Goal: Task Accomplishment & Management: Manage account settings

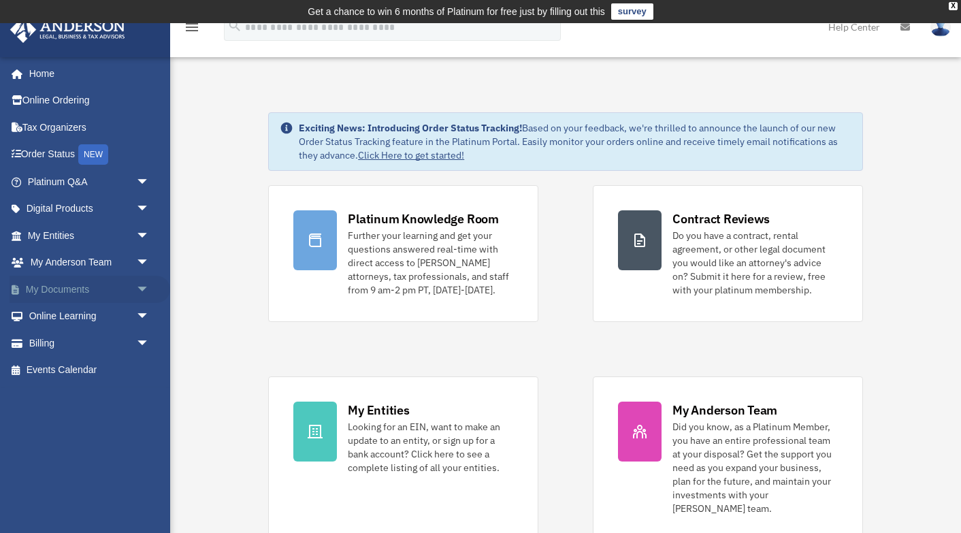
click at [136, 291] on span "arrow_drop_down" at bounding box center [149, 290] width 27 height 28
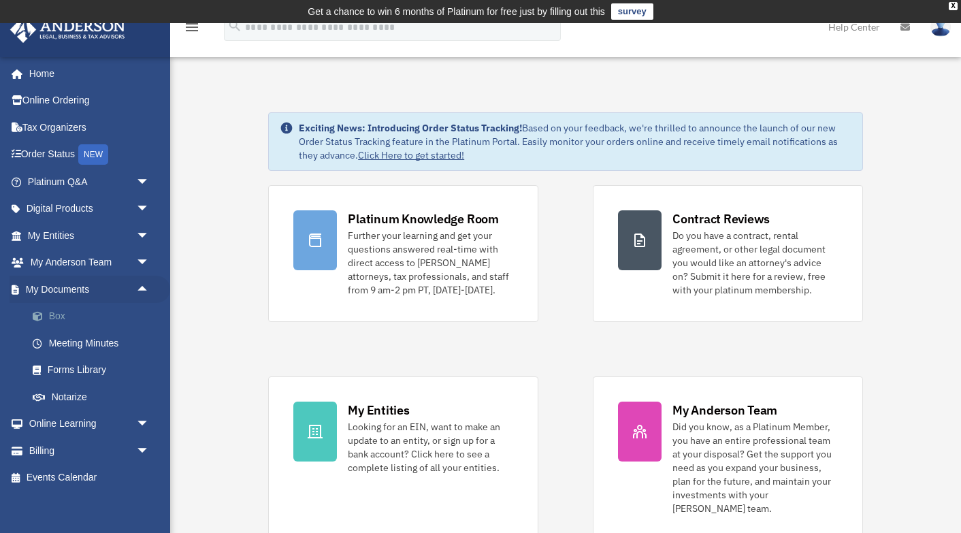
click at [63, 321] on link "Box" at bounding box center [94, 316] width 151 height 27
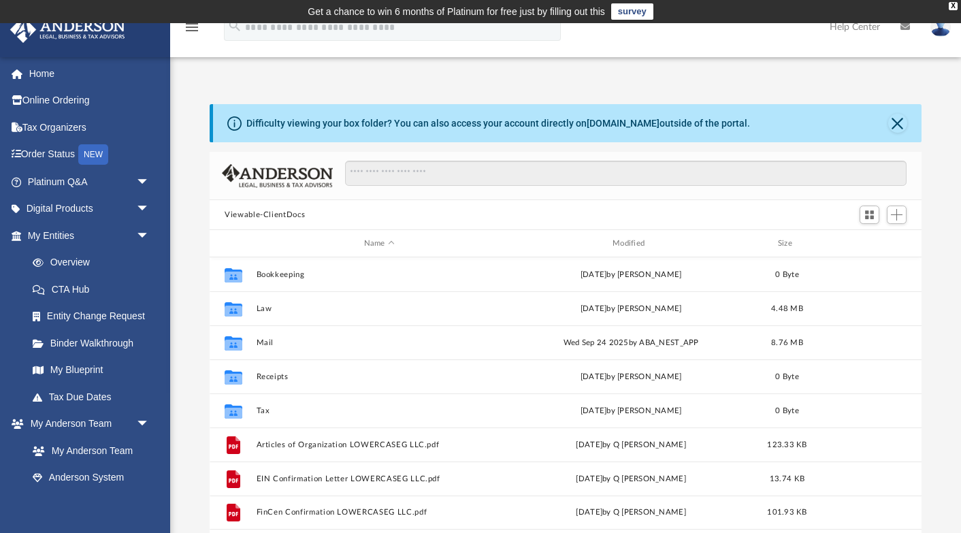
scroll to position [309, 711]
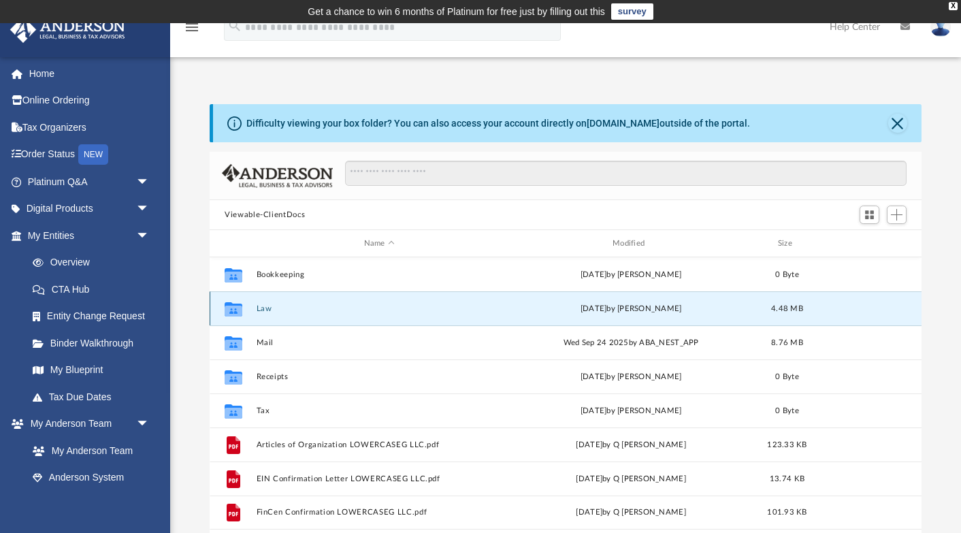
click at [315, 309] on button "Law" at bounding box center [380, 308] width 246 height 9
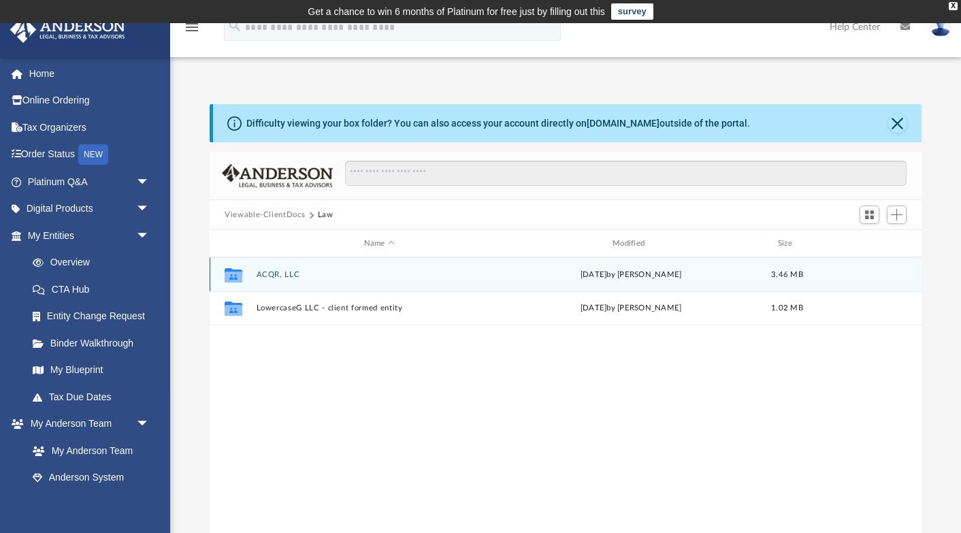
click at [284, 278] on button "ACQR, LLC" at bounding box center [380, 274] width 246 height 9
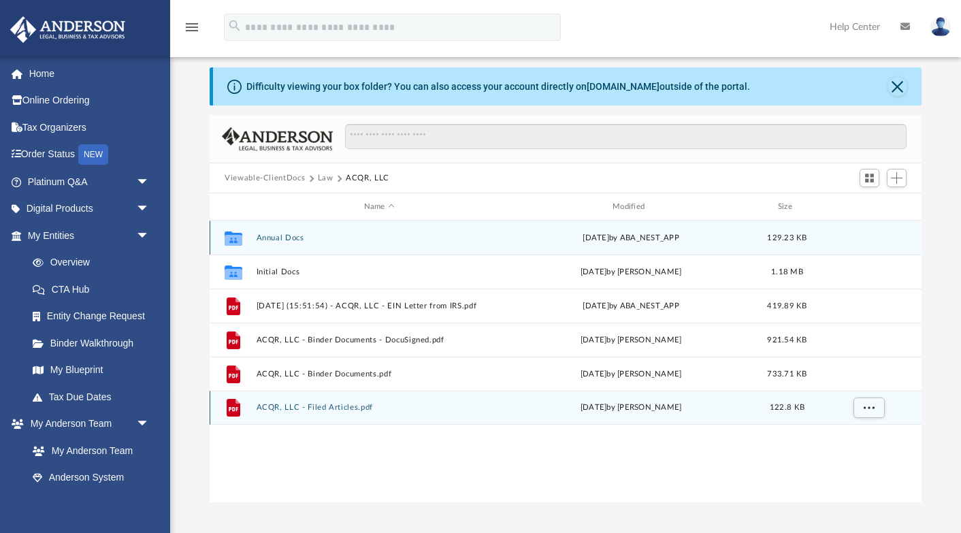
scroll to position [36, 0]
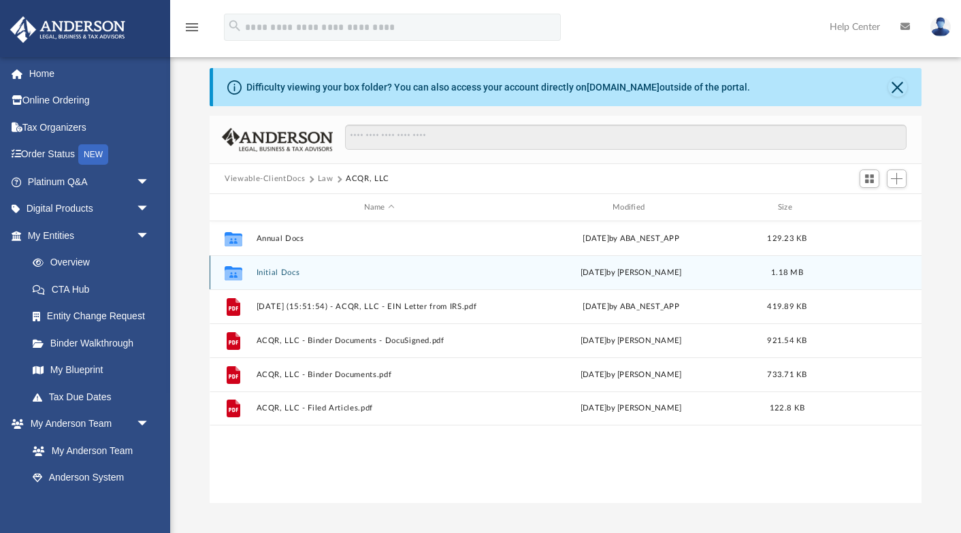
click at [280, 272] on button "Initial Docs" at bounding box center [380, 272] width 246 height 9
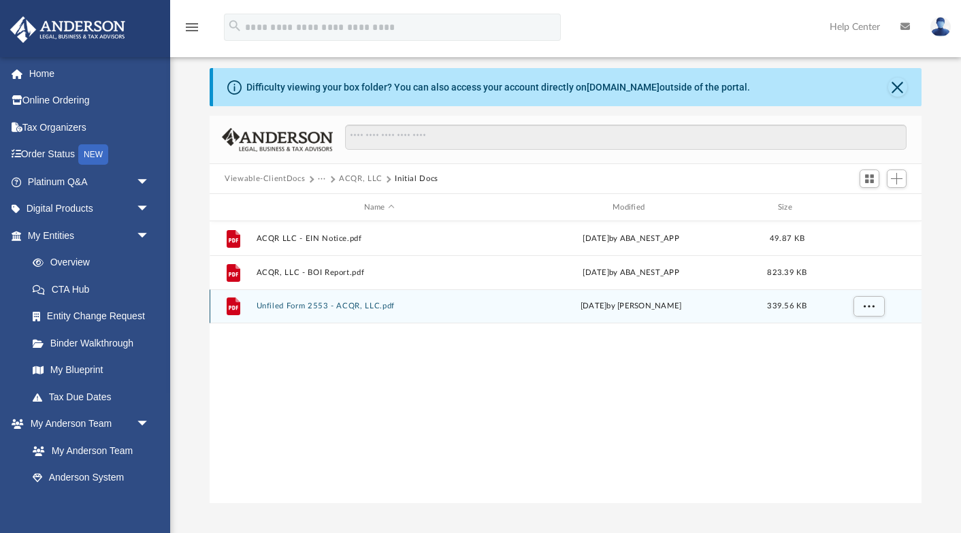
click at [304, 305] on button "Unfiled Form 2553 - ACQR, LLC.pdf" at bounding box center [380, 306] width 246 height 9
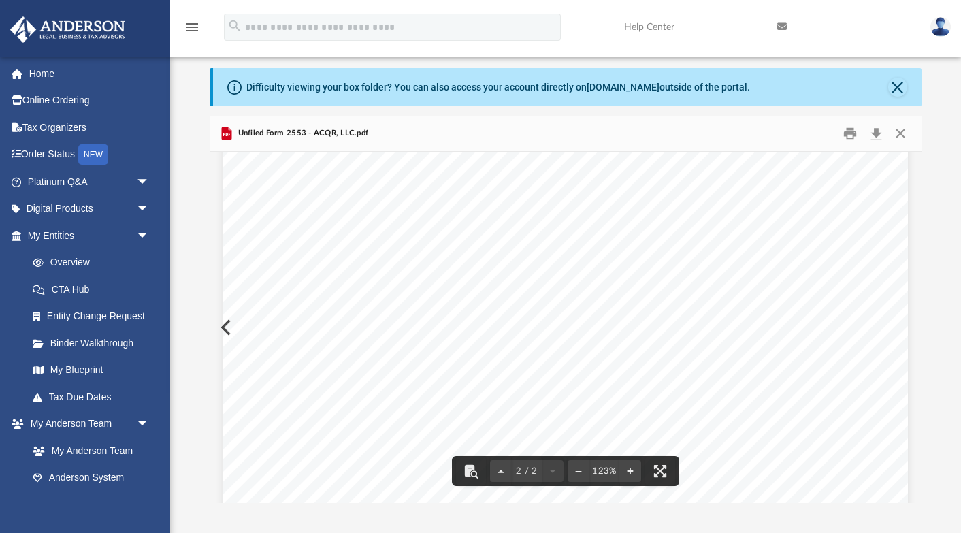
scroll to position [0, 0]
click at [852, 135] on button "Print" at bounding box center [850, 133] width 27 height 21
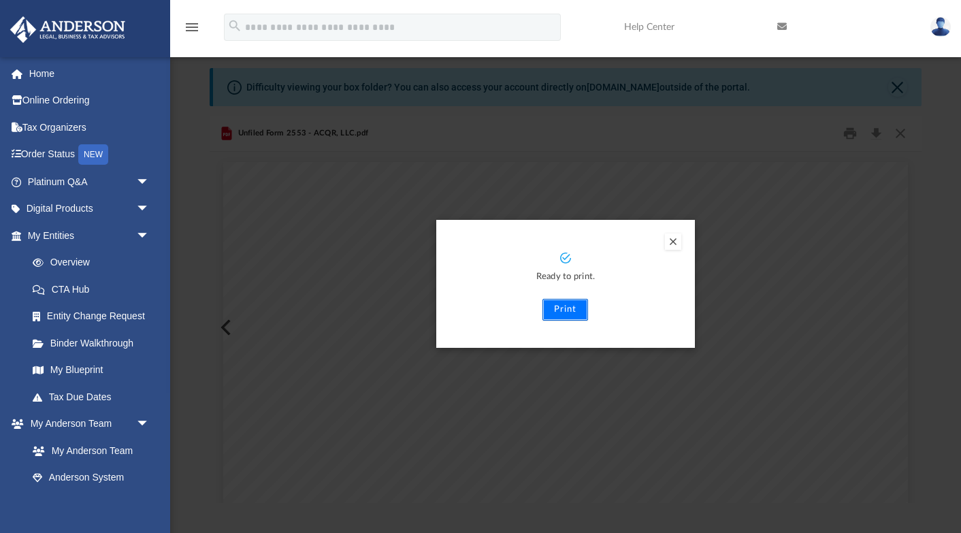
click at [570, 308] on button "Print" at bounding box center [566, 310] width 46 height 22
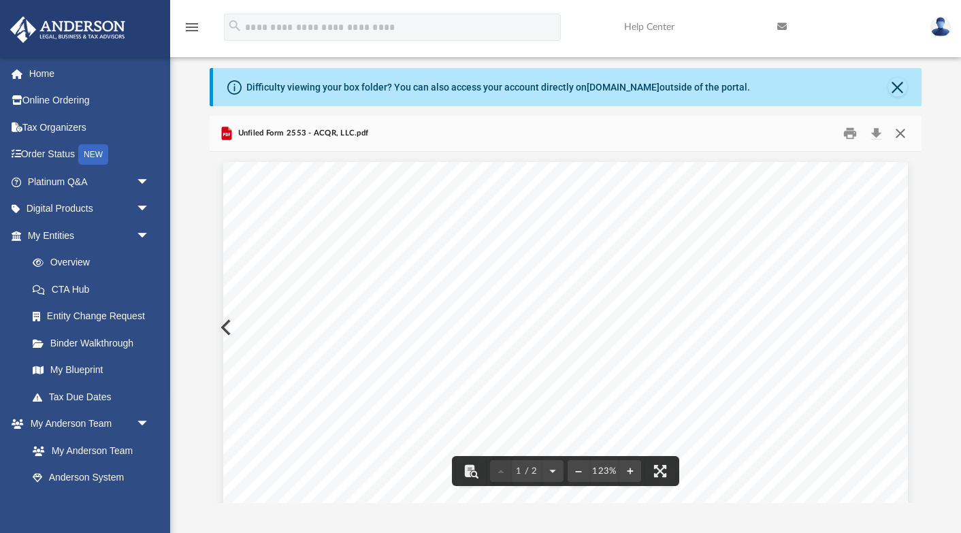
click at [901, 139] on button "Close" at bounding box center [900, 133] width 25 height 21
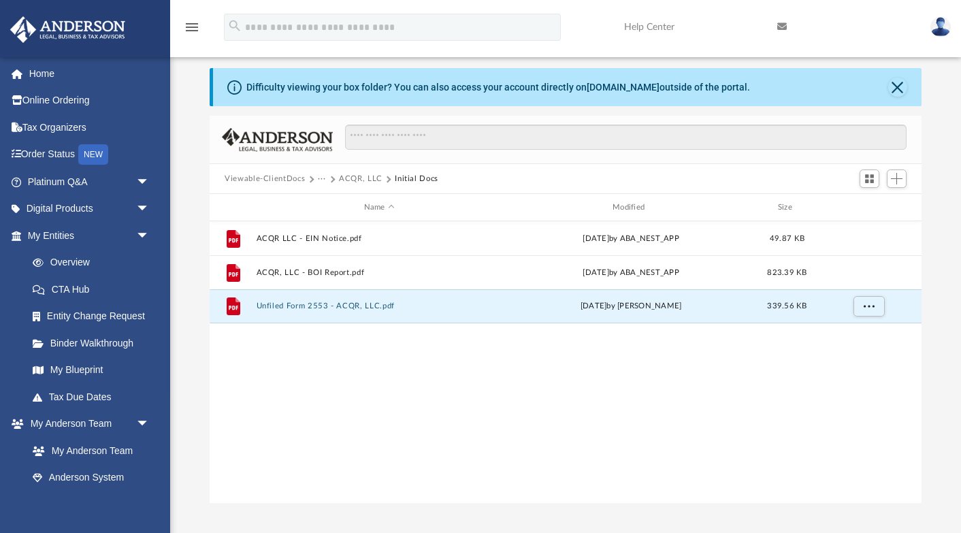
click at [266, 178] on button "Viewable-ClientDocs" at bounding box center [265, 179] width 80 height 12
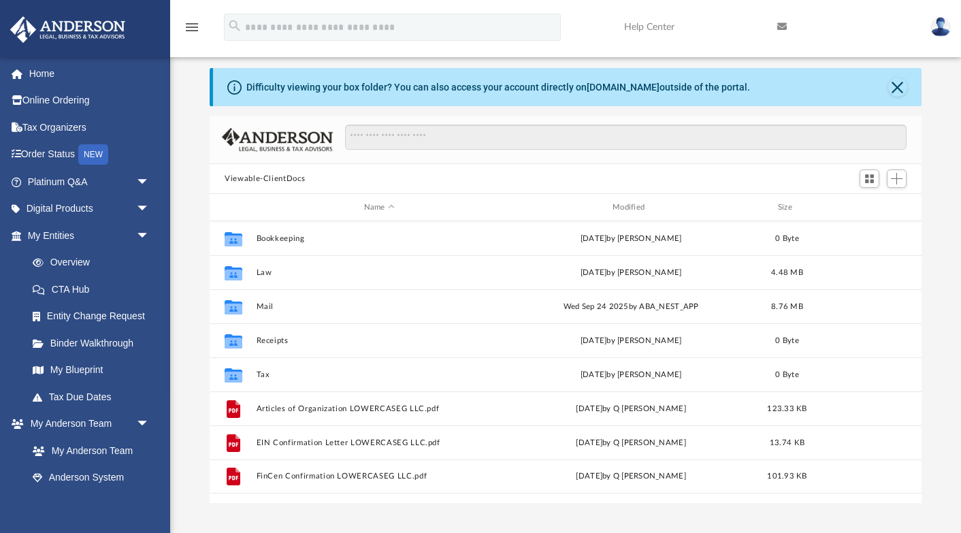
click at [278, 179] on button "Viewable-ClientDocs" at bounding box center [265, 179] width 80 height 12
click at [143, 234] on span "arrow_drop_down" at bounding box center [149, 236] width 27 height 28
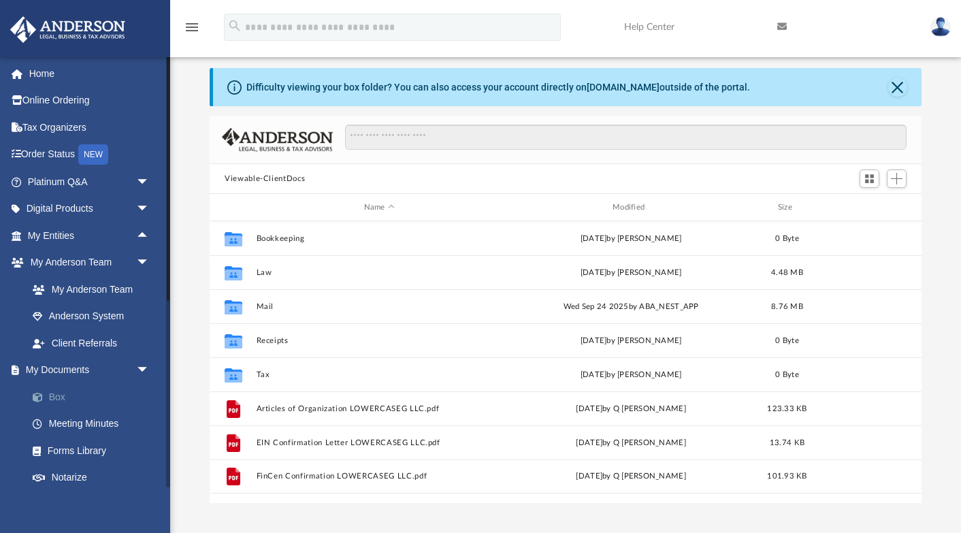
click at [71, 395] on link "Box" at bounding box center [94, 396] width 151 height 27
click at [72, 424] on link "Meeting Minutes" at bounding box center [94, 424] width 151 height 27
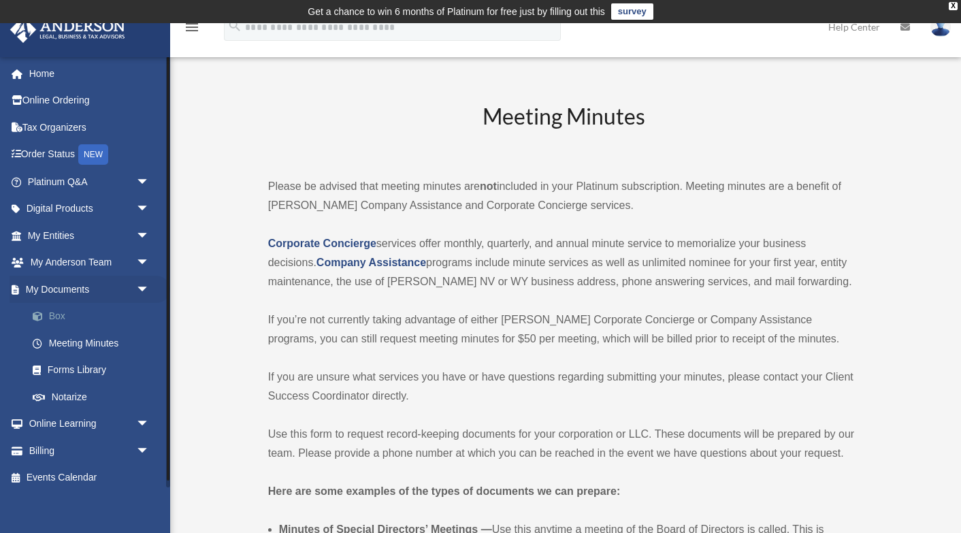
click at [80, 319] on link "Box" at bounding box center [94, 316] width 151 height 27
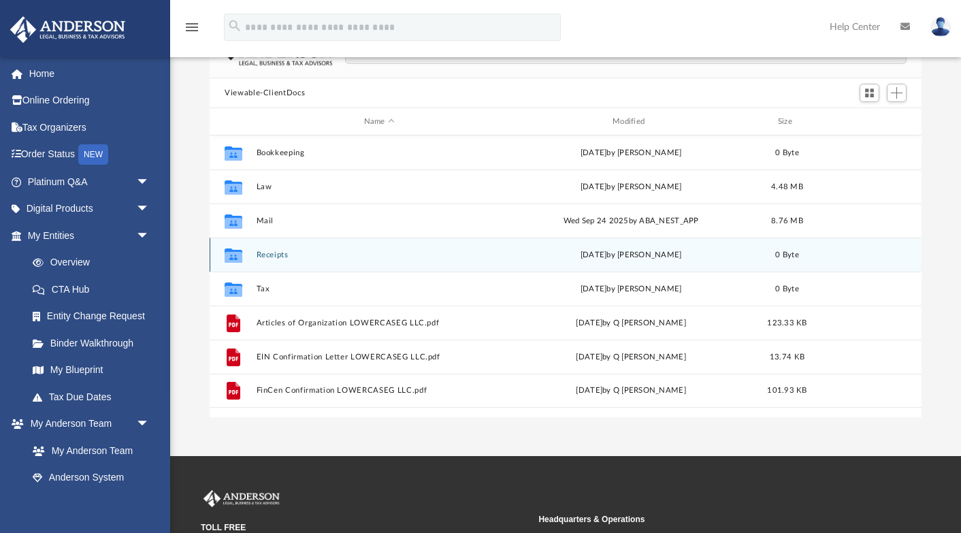
scroll to position [97, 0]
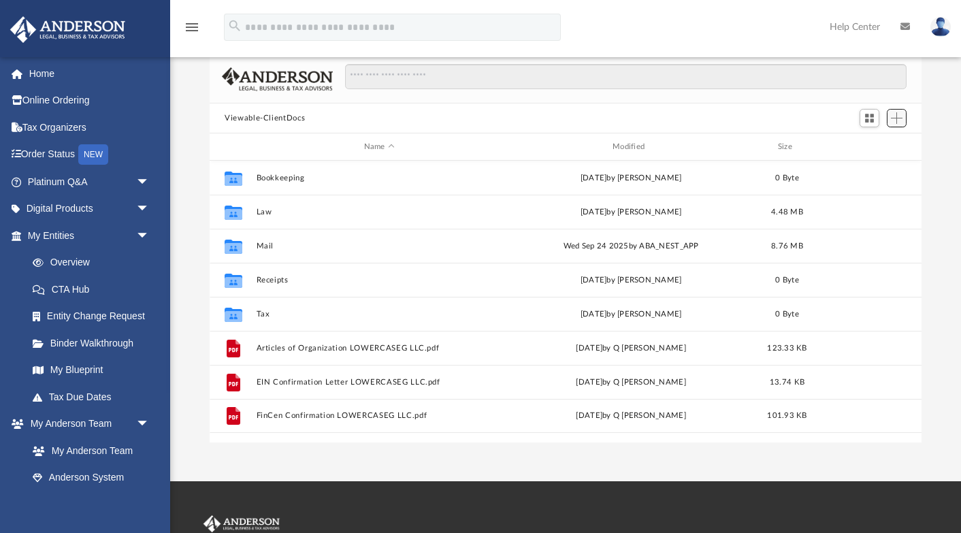
click at [896, 116] on span "Add" at bounding box center [897, 118] width 12 height 12
click at [867, 144] on li "Upload" at bounding box center [878, 145] width 44 height 14
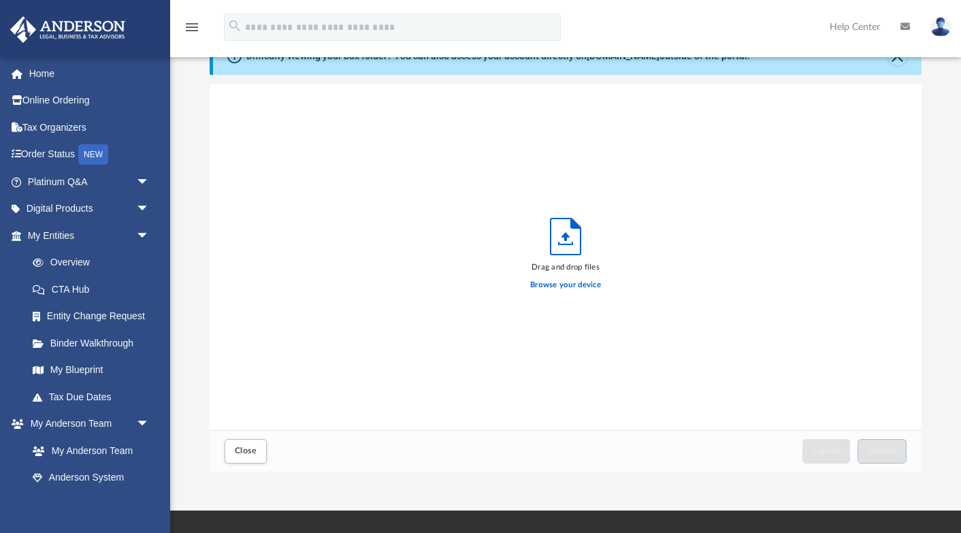
scroll to position [109, 0]
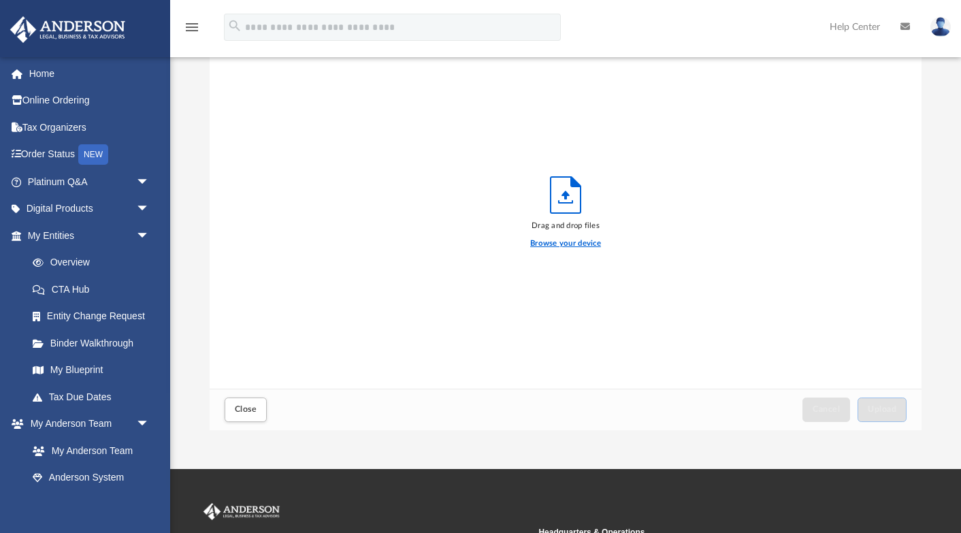
click at [556, 243] on label "Browse your device" at bounding box center [565, 244] width 71 height 12
click at [0, 0] on input "Browse your device" at bounding box center [0, 0] width 0 height 0
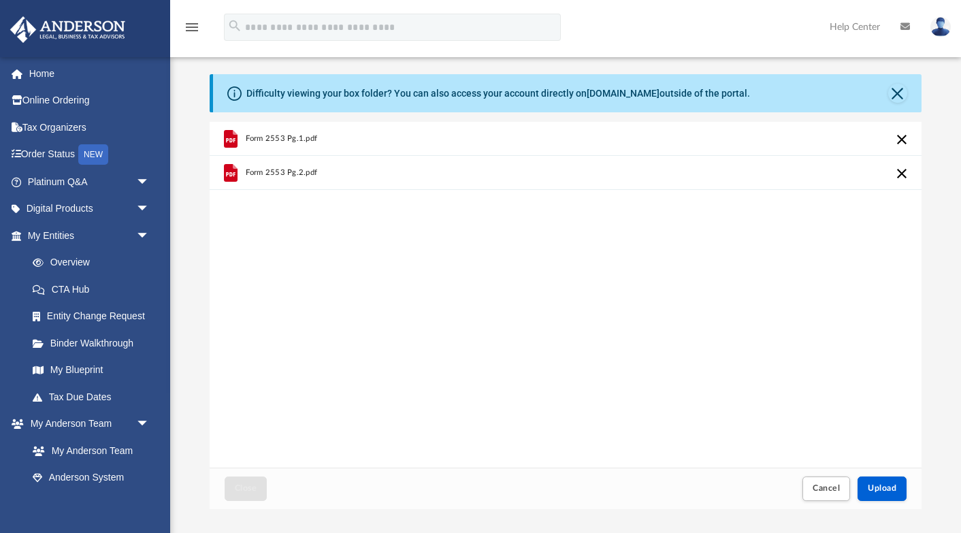
scroll to position [76, 0]
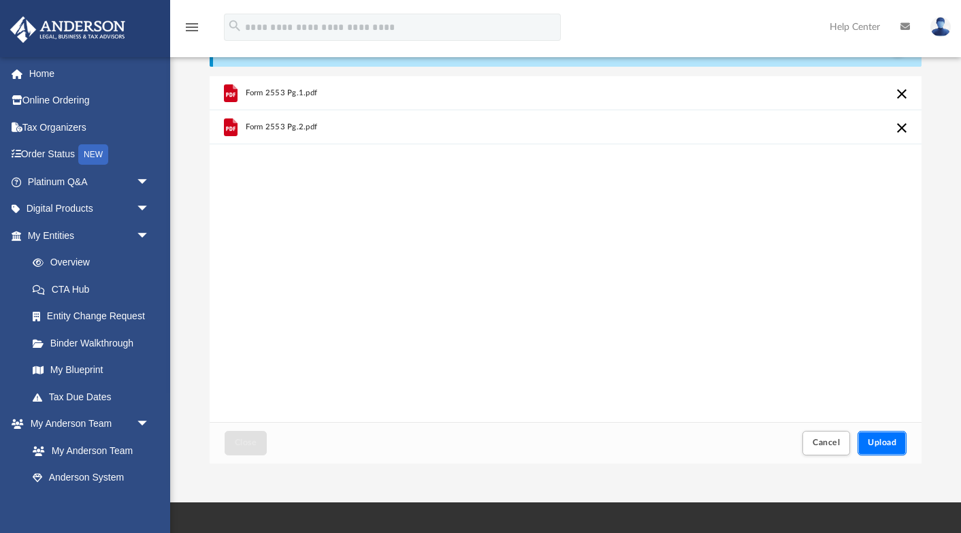
click at [878, 446] on span "Upload" at bounding box center [882, 442] width 29 height 8
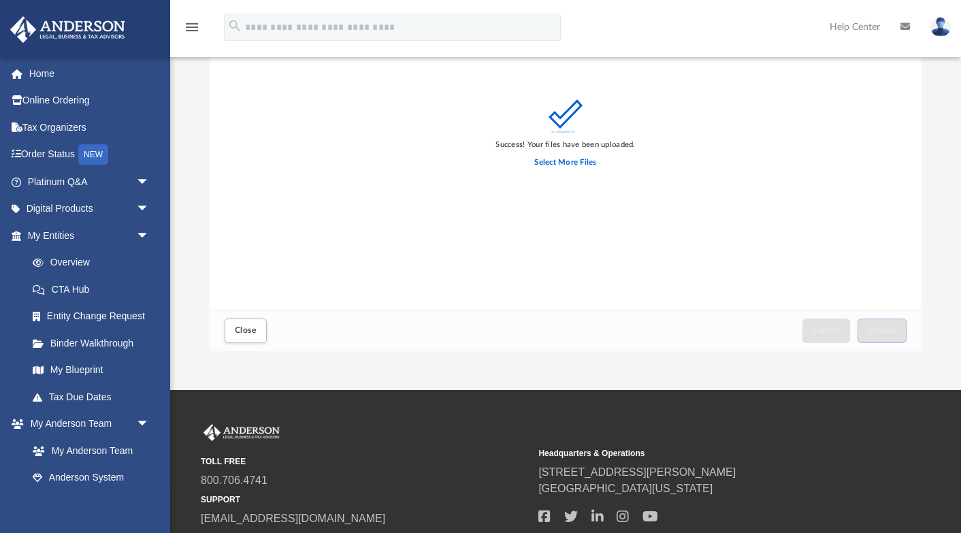
scroll to position [189, 0]
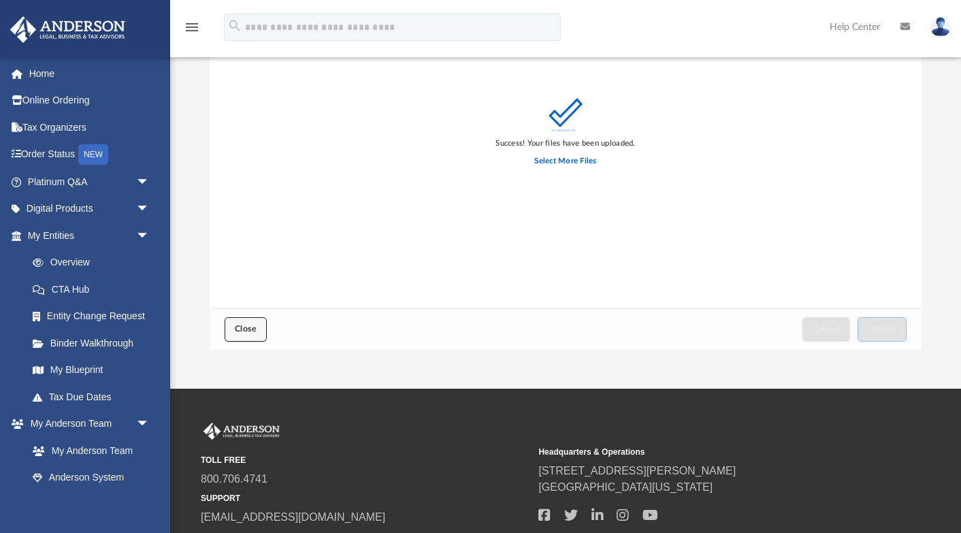
click at [257, 332] on button "Close" at bounding box center [246, 329] width 42 height 24
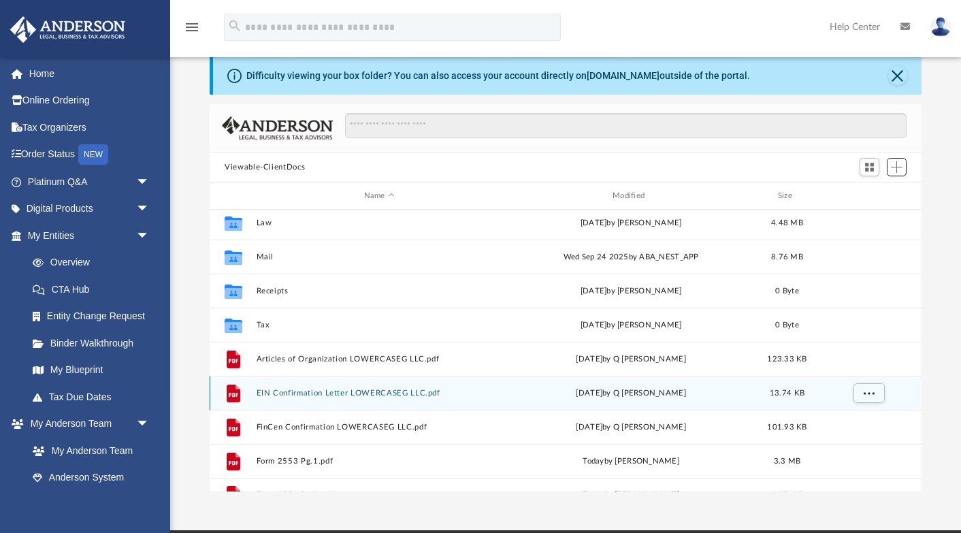
scroll to position [0, 0]
